Goal: Information Seeking & Learning: Learn about a topic

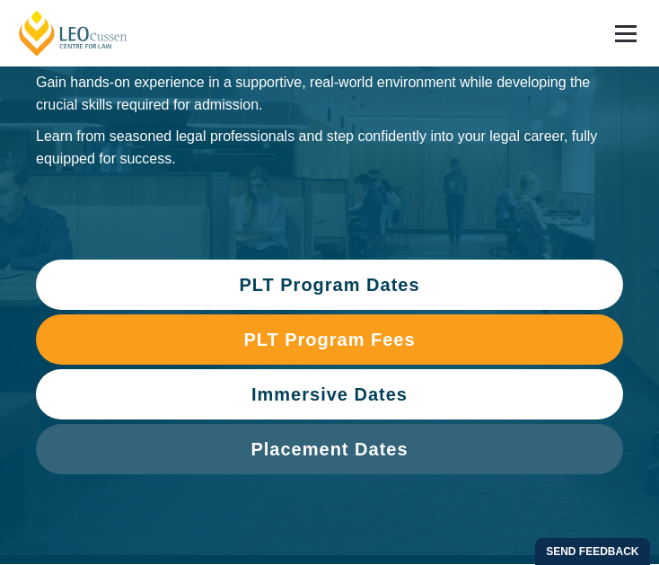
click at [335, 406] on link "Immersive Dates" at bounding box center [329, 394] width 587 height 50
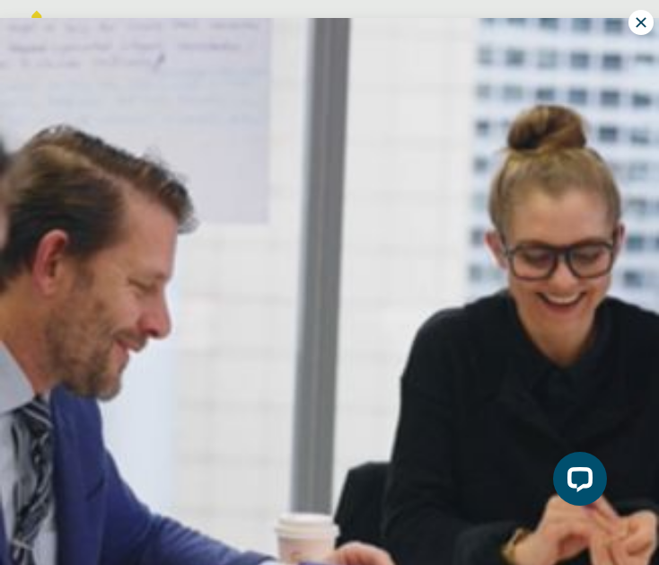
click at [635, 24] on icon at bounding box center [641, 22] width 16 height 16
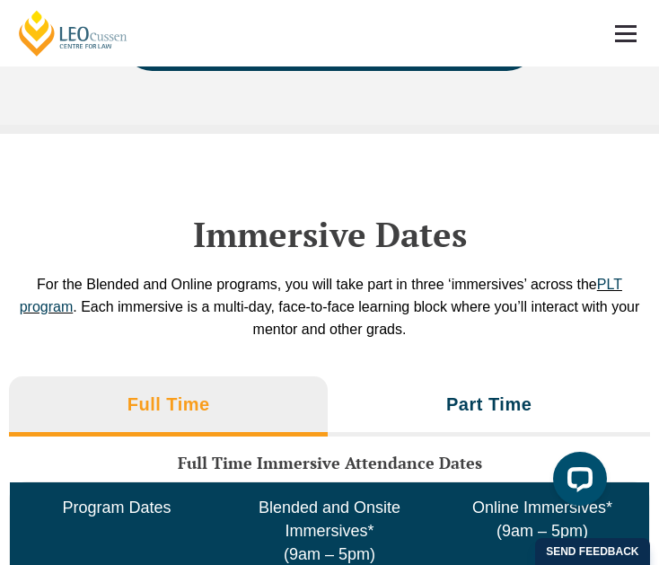
scroll to position [3981, 0]
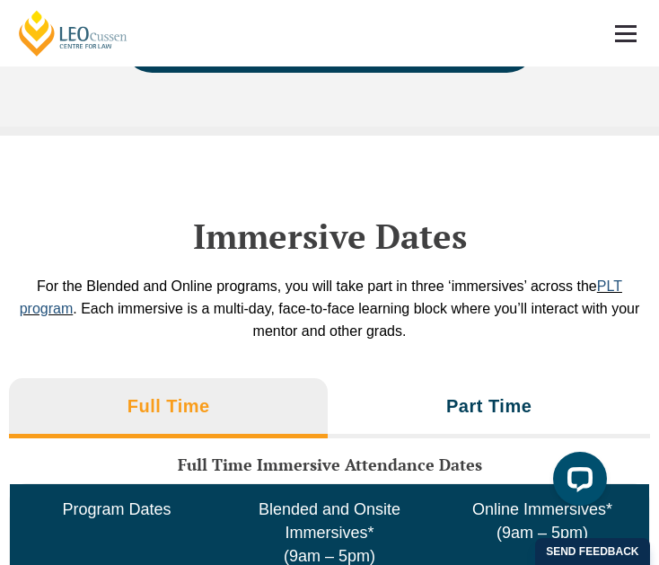
click at [613, 316] on link "PLT program" at bounding box center [321, 297] width 602 height 38
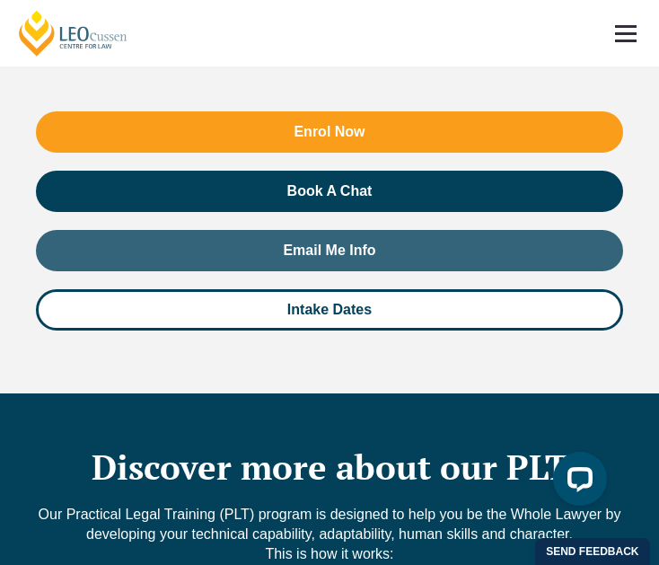
scroll to position [2954, 0]
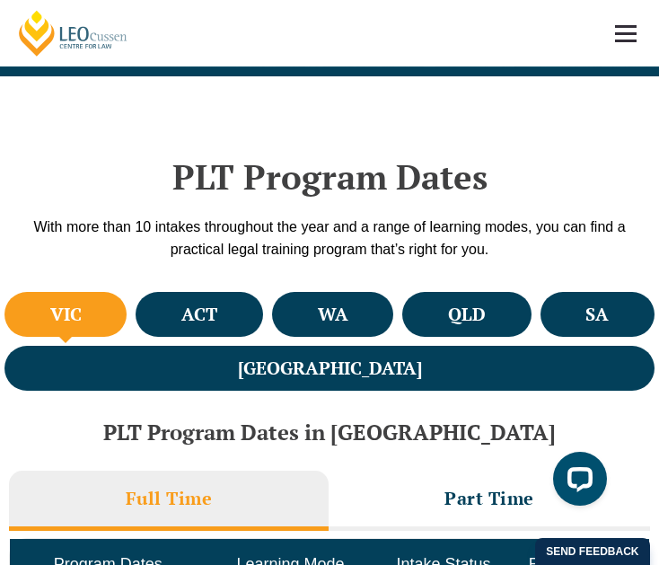
scroll to position [659, 0]
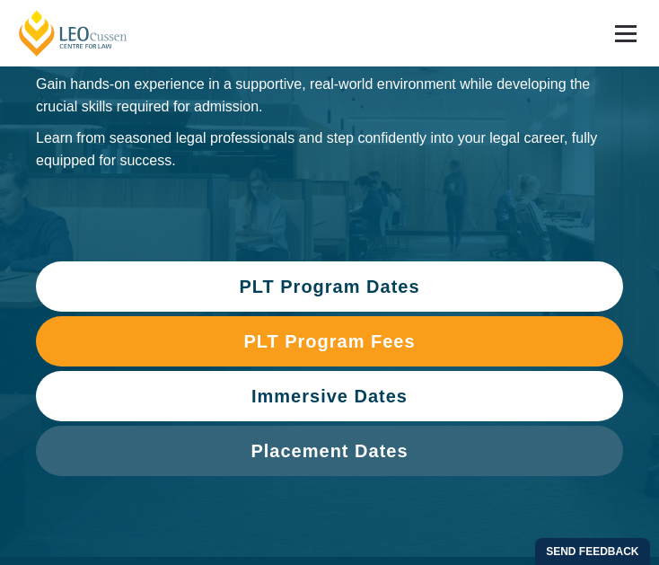
click at [320, 404] on span "Immersive Dates" at bounding box center [329, 396] width 156 height 18
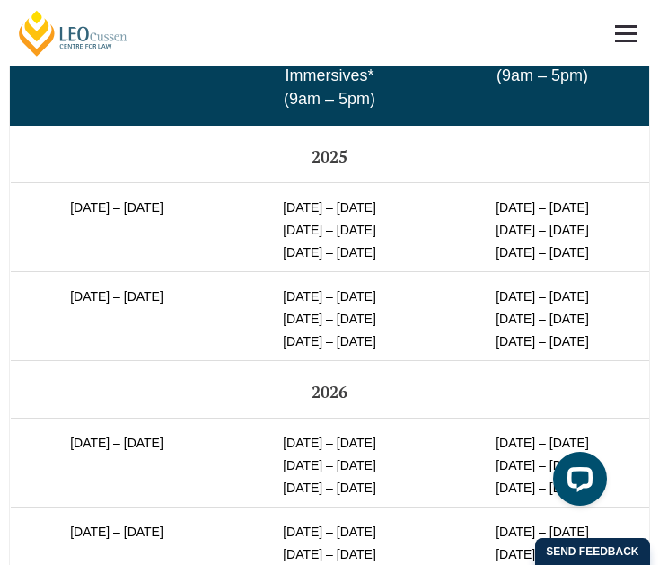
scroll to position [4443, 0]
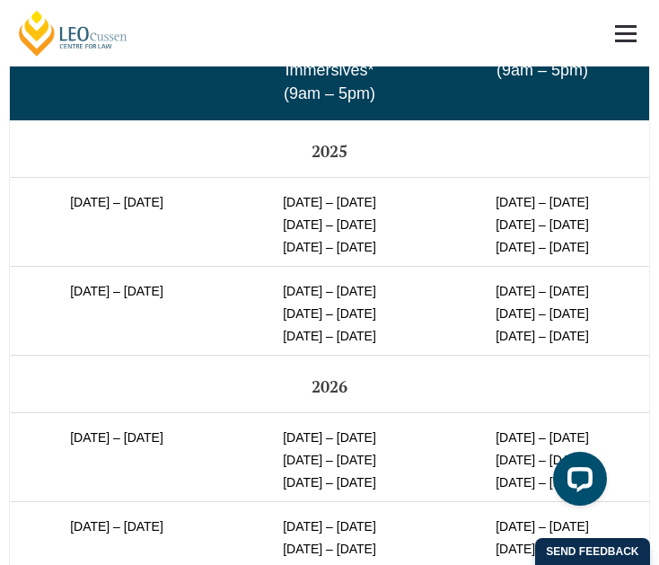
drag, startPoint x: 18, startPoint y: 382, endPoint x: 127, endPoint y: 422, distance: 116.4
click at [142, 355] on td "[DATE] – [DATE]" at bounding box center [117, 310] width 213 height 89
click at [89, 355] on td "[DATE] – [DATE]" at bounding box center [117, 310] width 213 height 89
